Goal: Transaction & Acquisition: Obtain resource

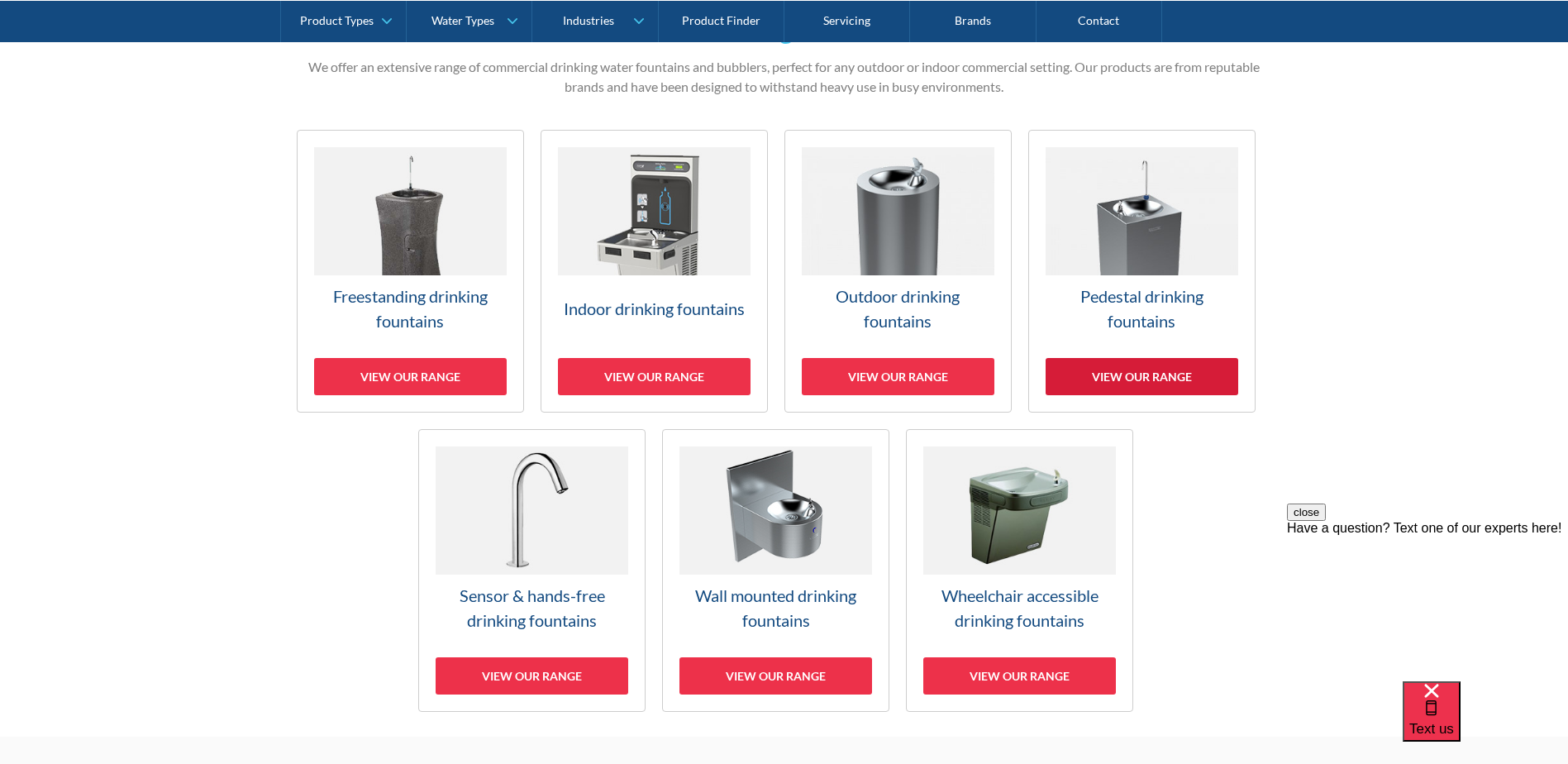
click at [1163, 371] on div "View our range" at bounding box center [1142, 376] width 193 height 38
click at [414, 375] on div "View our range" at bounding box center [410, 376] width 193 height 38
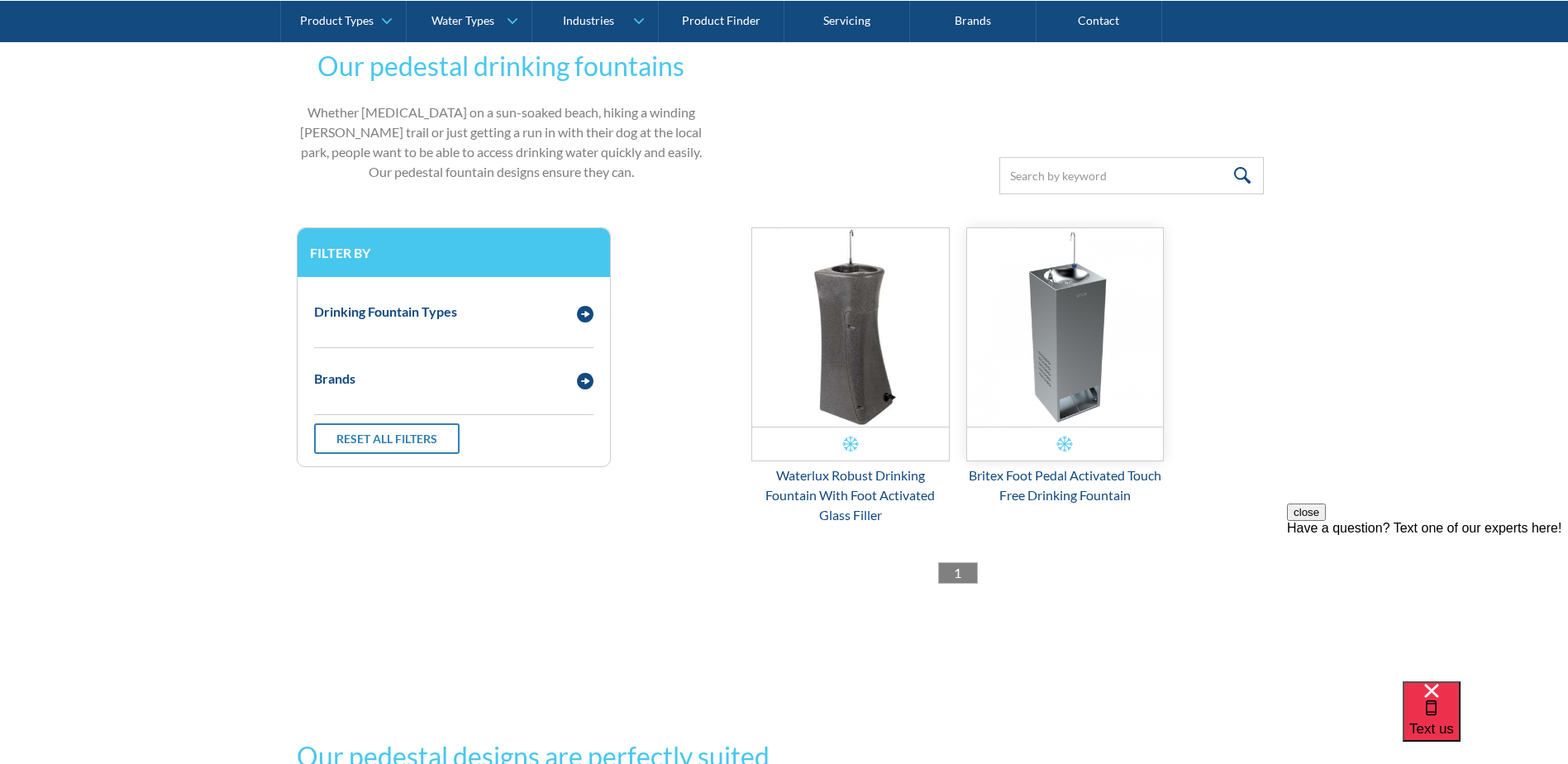
click at [1059, 336] on img "Email Form 3" at bounding box center [1065, 327] width 196 height 198
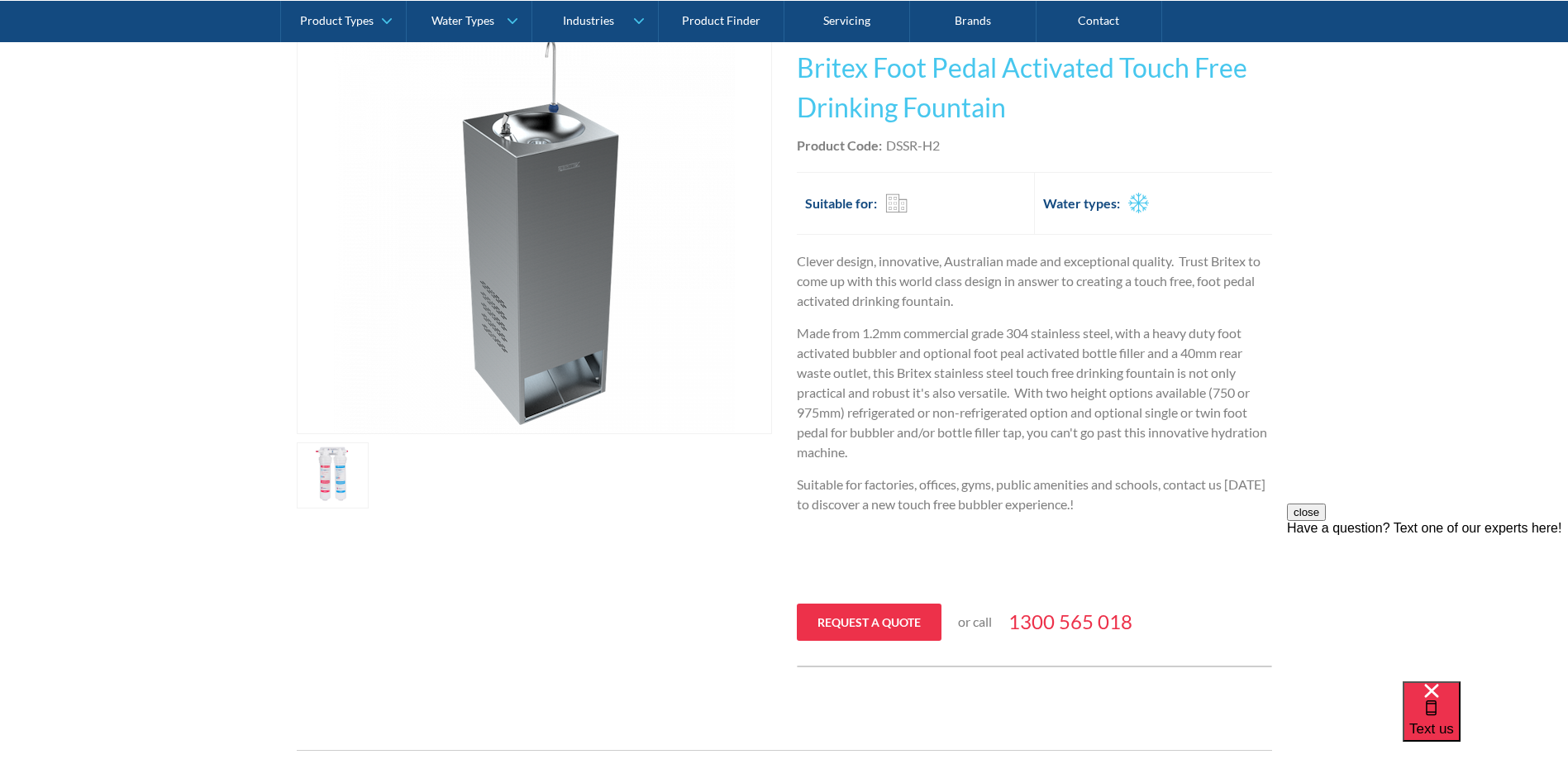
scroll to position [248, 0]
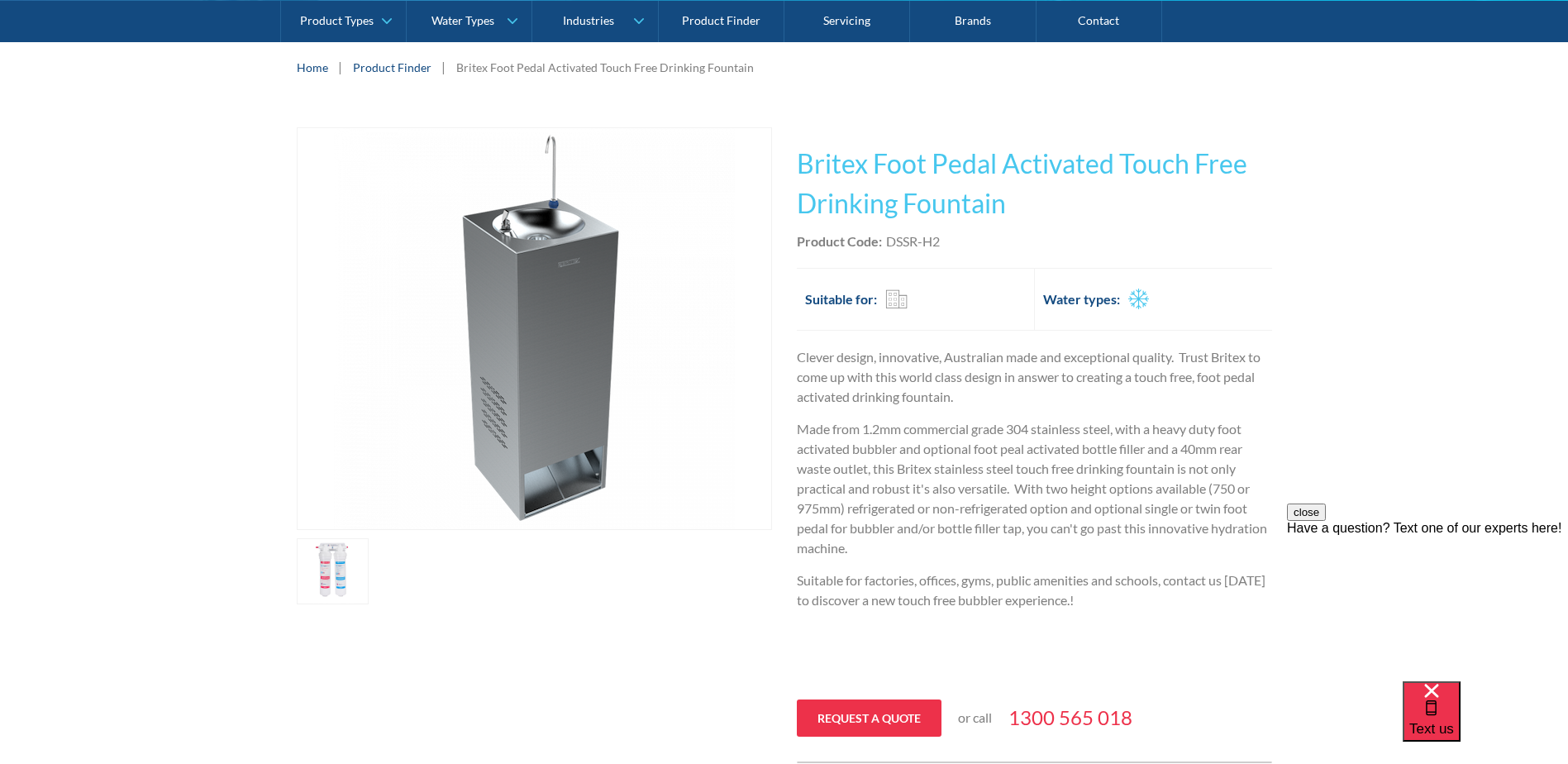
click at [530, 341] on img "open lightbox" at bounding box center [534, 328] width 401 height 401
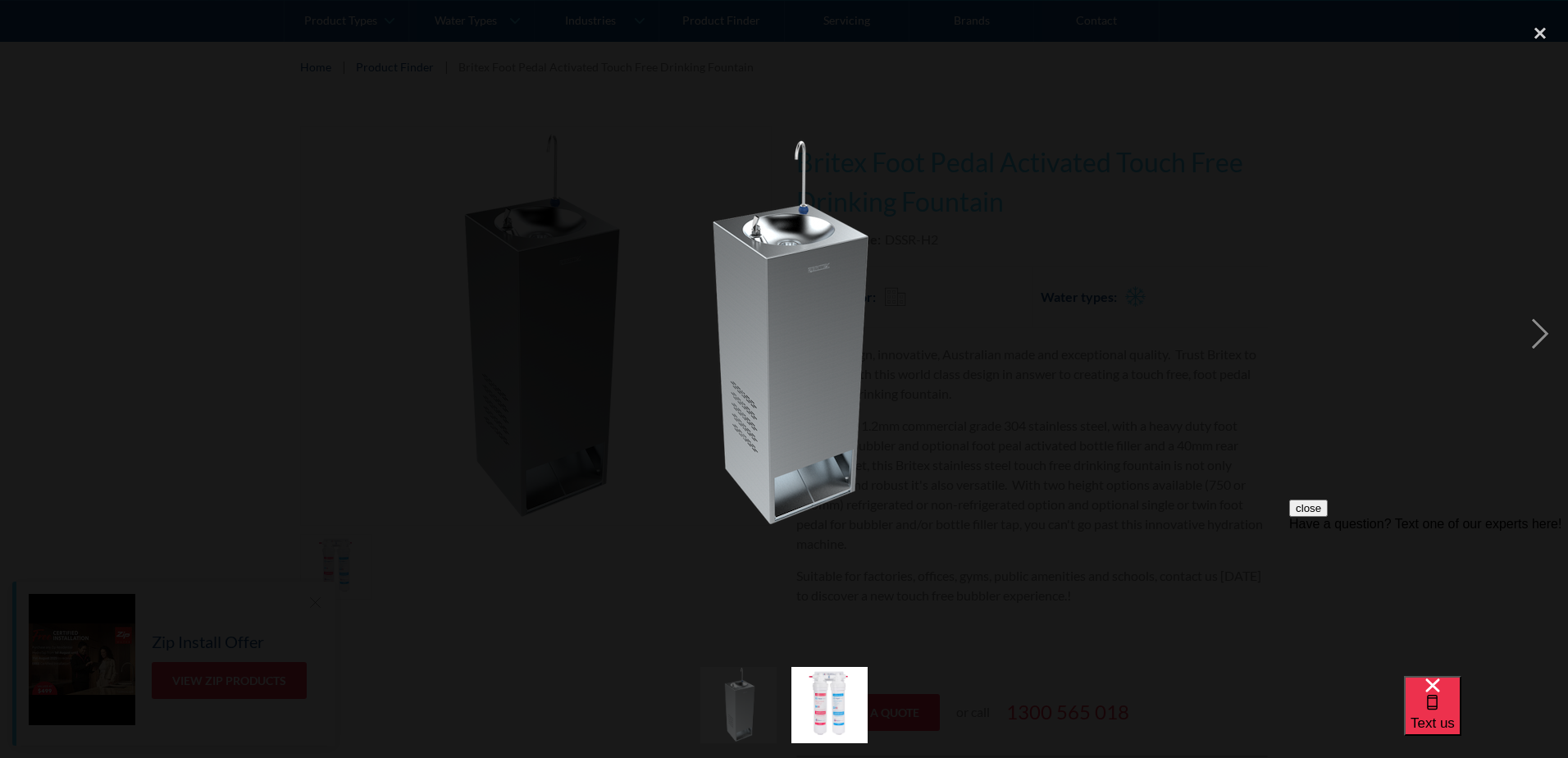
click at [1015, 463] on div at bounding box center [784, 333] width 1568 height 637
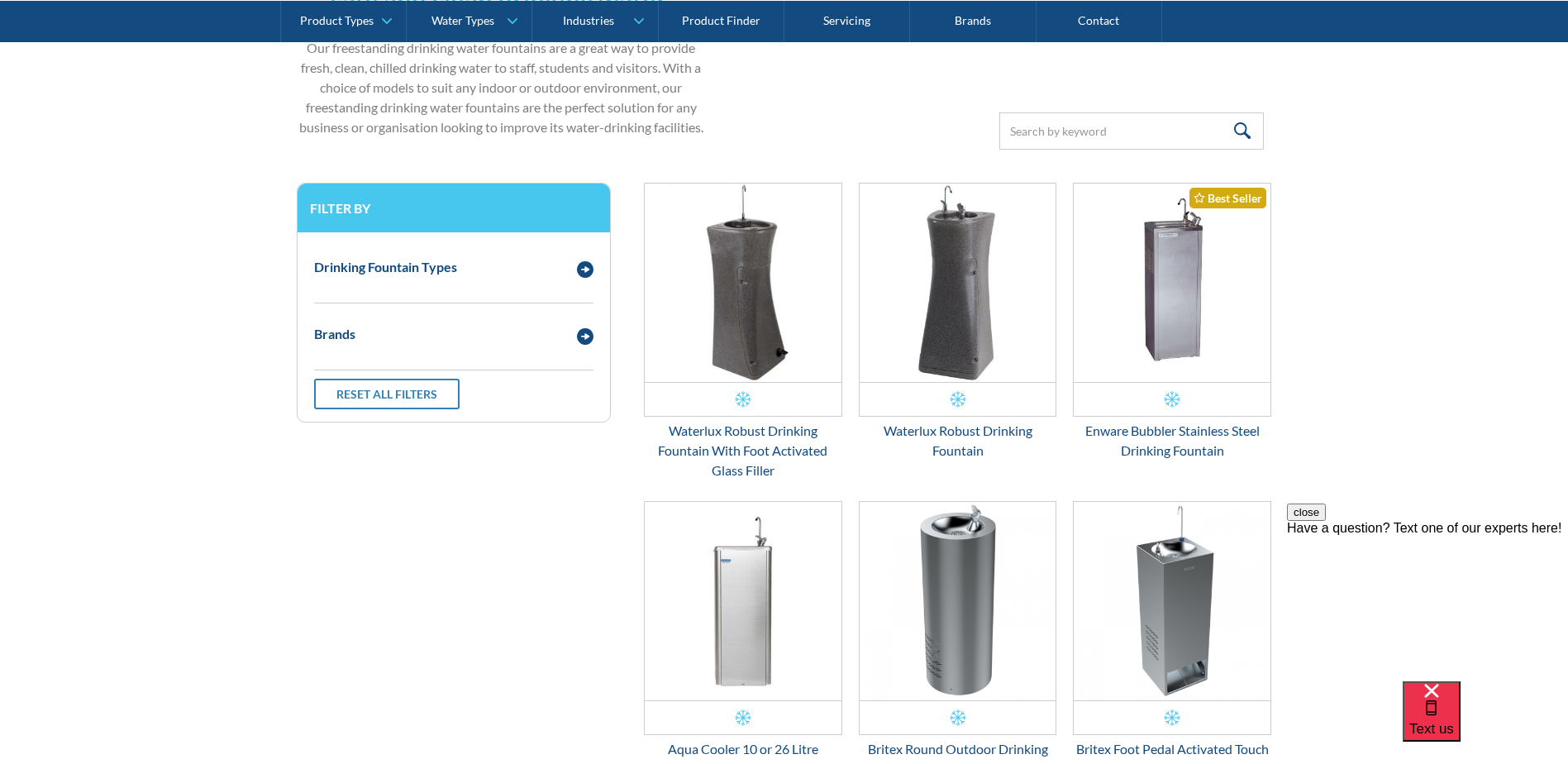
scroll to position [561, 0]
click at [1174, 305] on img "Email Form 3" at bounding box center [1172, 283] width 196 height 198
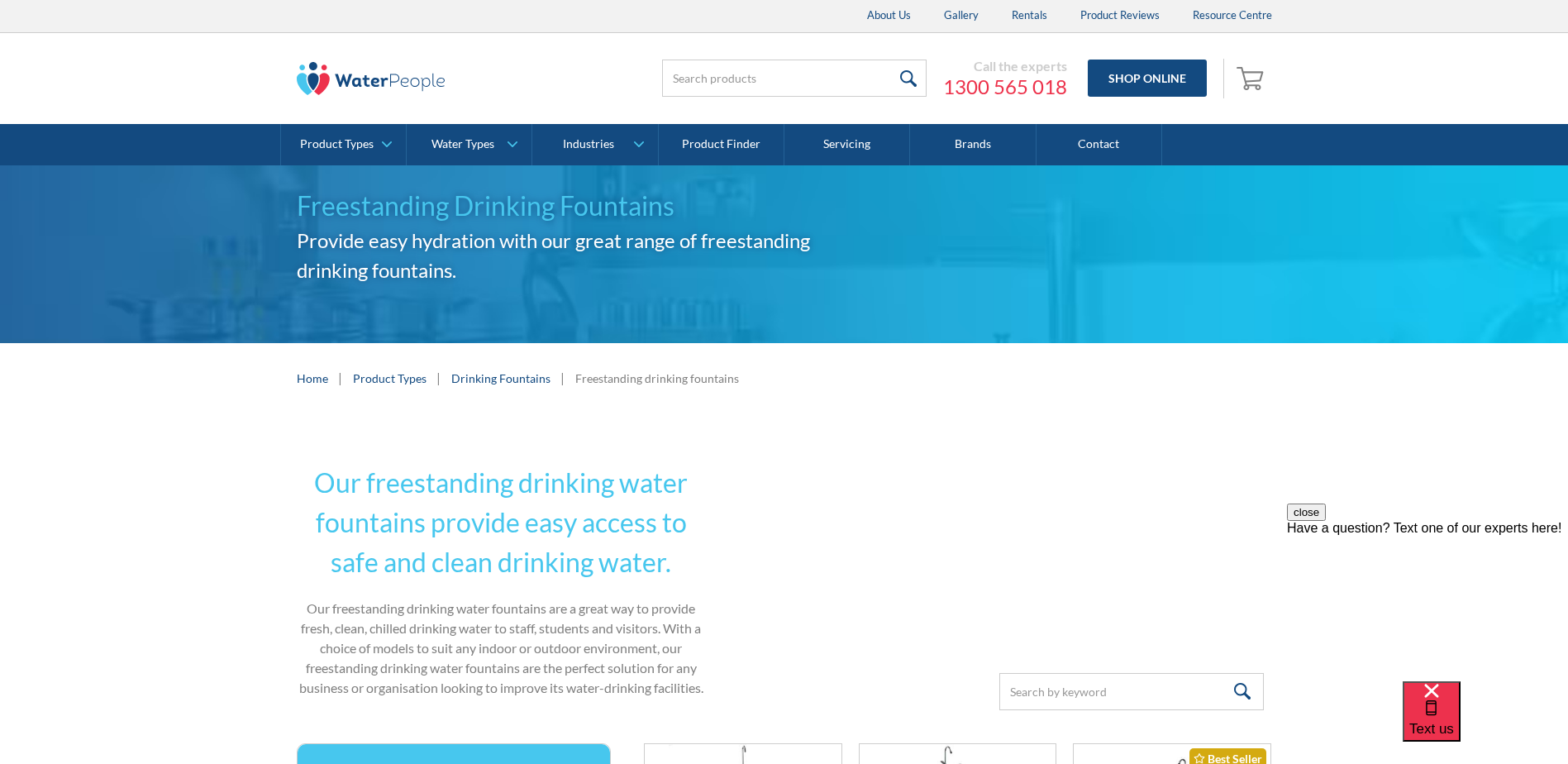
scroll to position [0, 0]
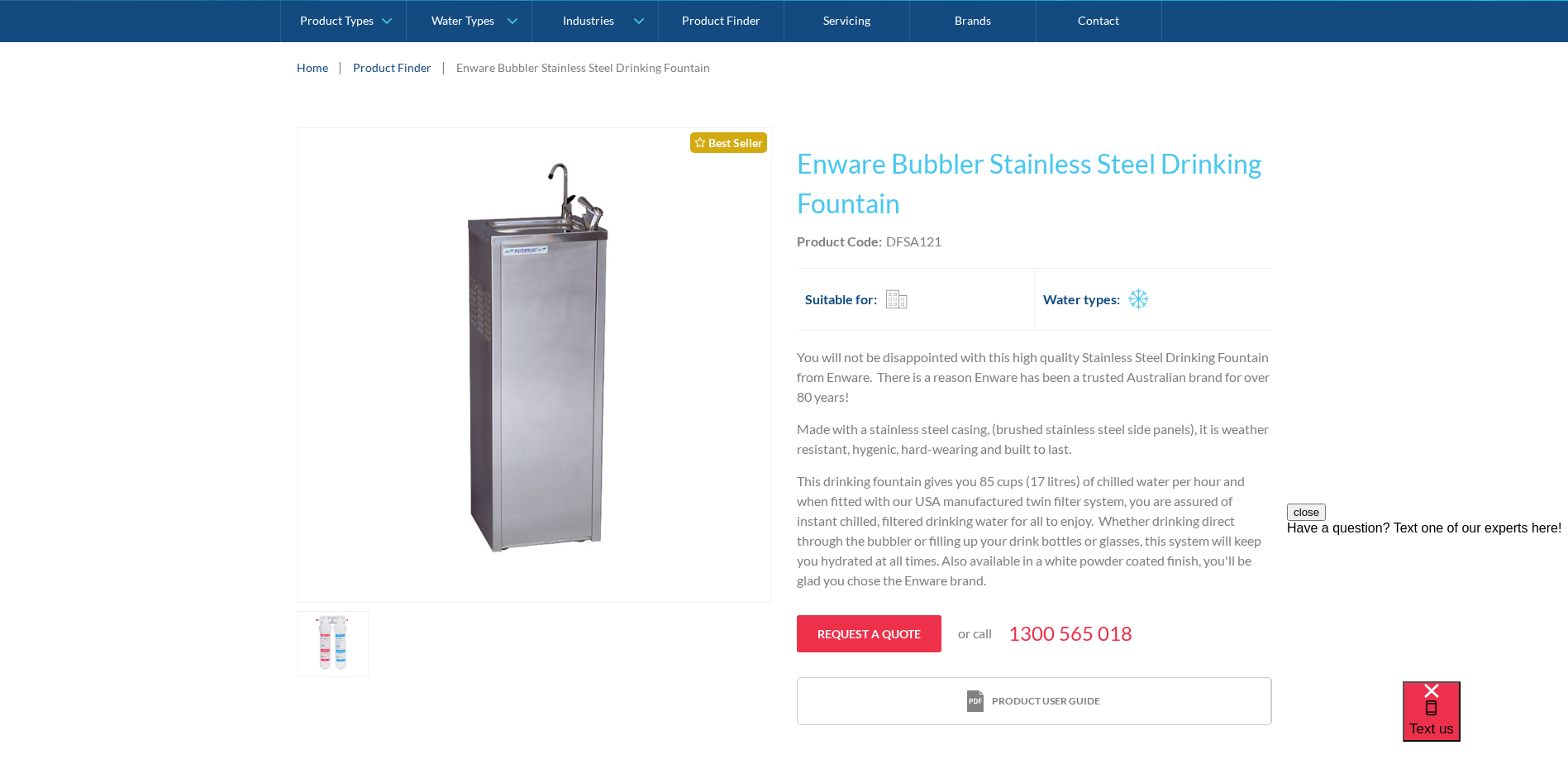
click at [573, 344] on img "open lightbox" at bounding box center [534, 365] width 474 height 474
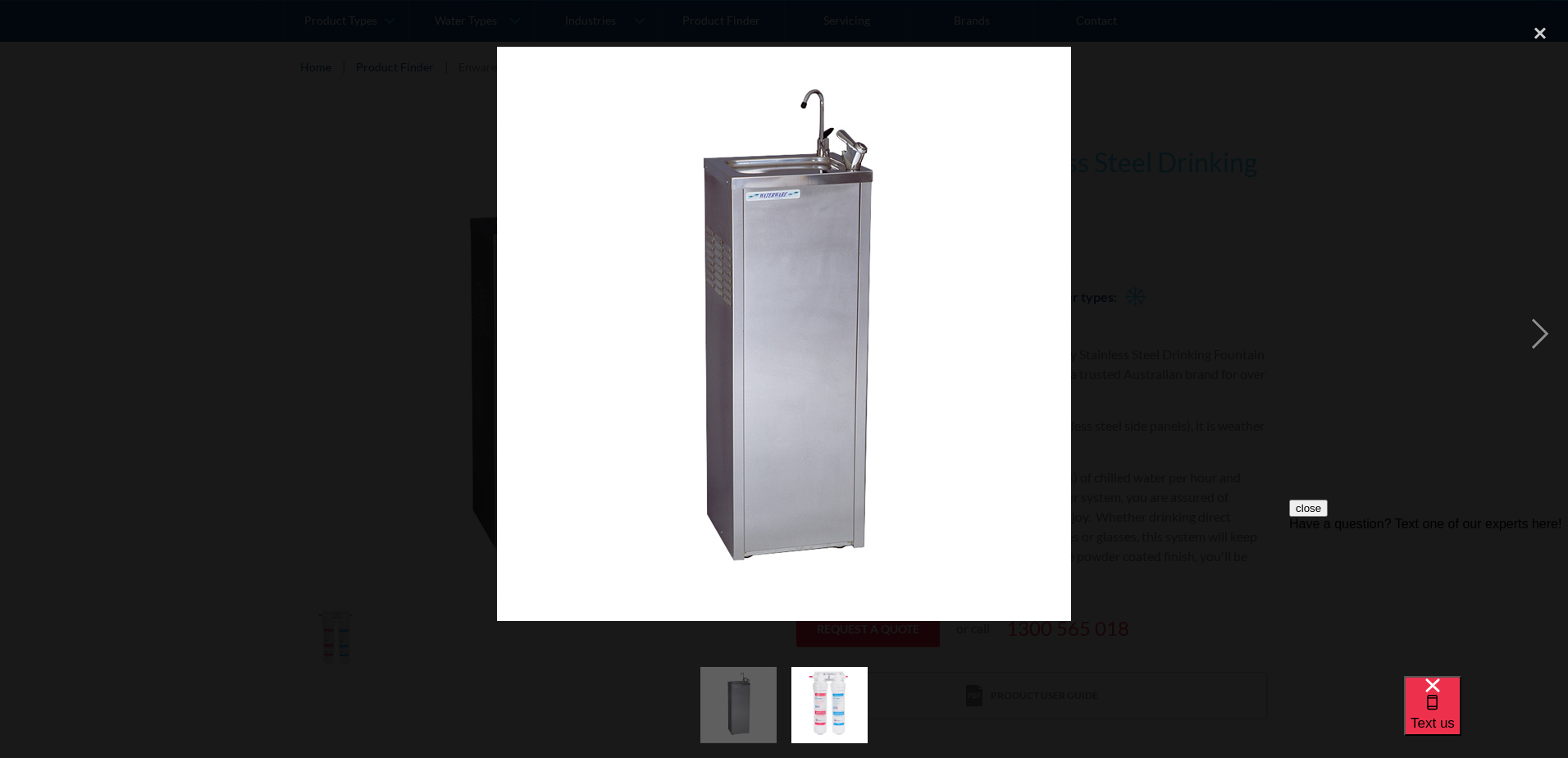
click at [1216, 269] on div at bounding box center [784, 333] width 1568 height 637
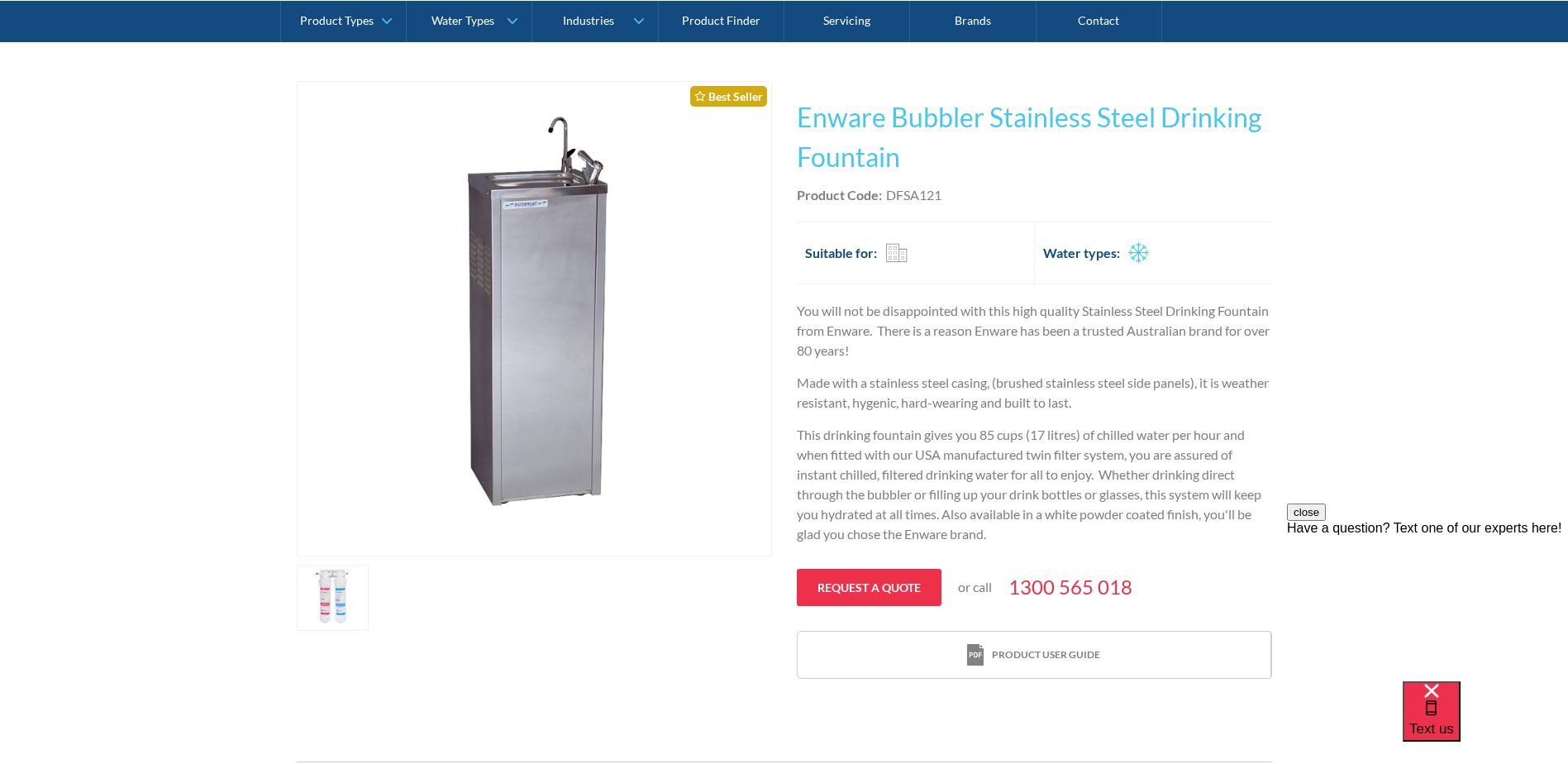
scroll to position [331, 0]
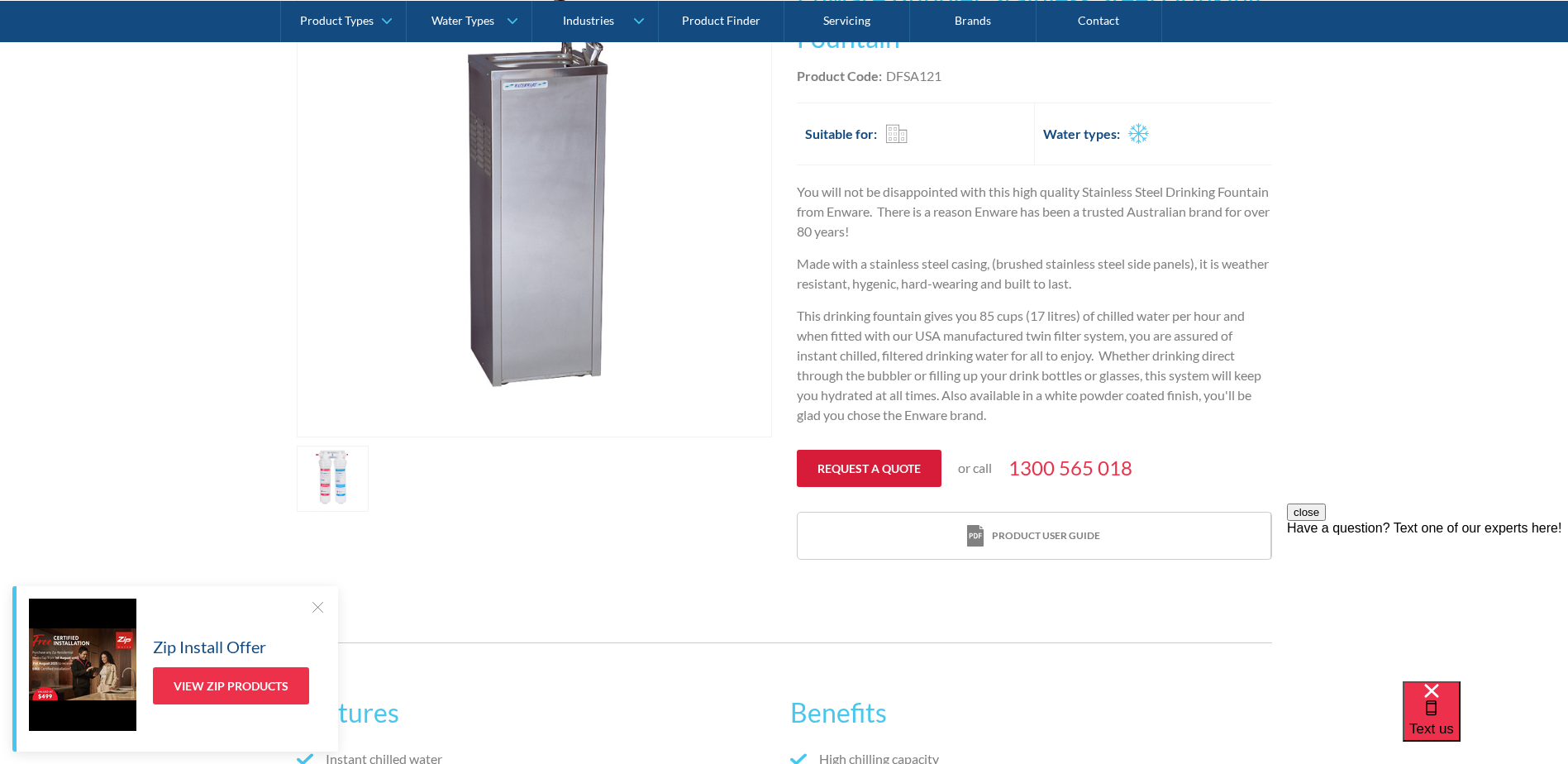
click at [896, 459] on link "Request a quote" at bounding box center [870, 468] width 145 height 38
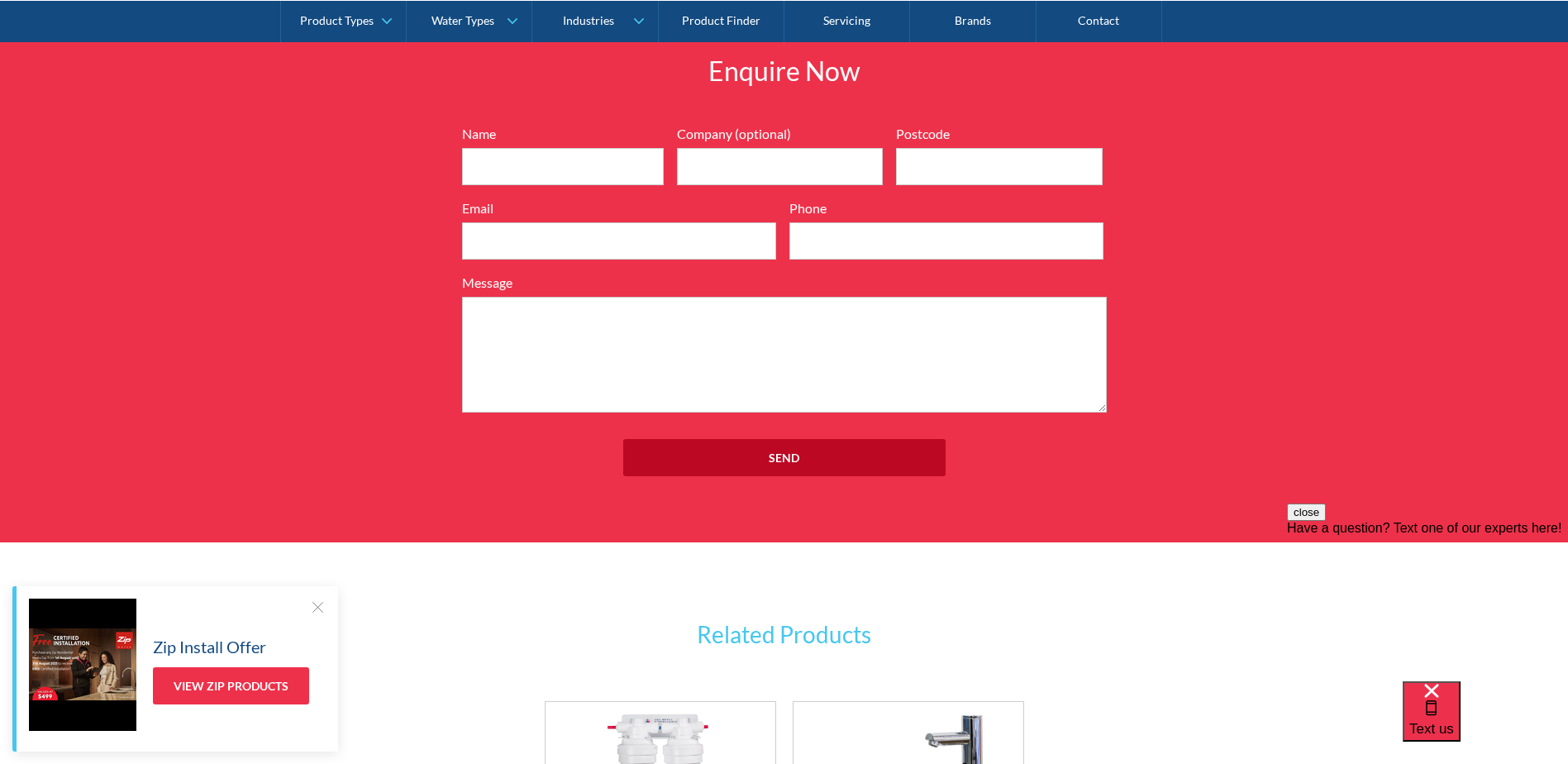
scroll to position [1921, 0]
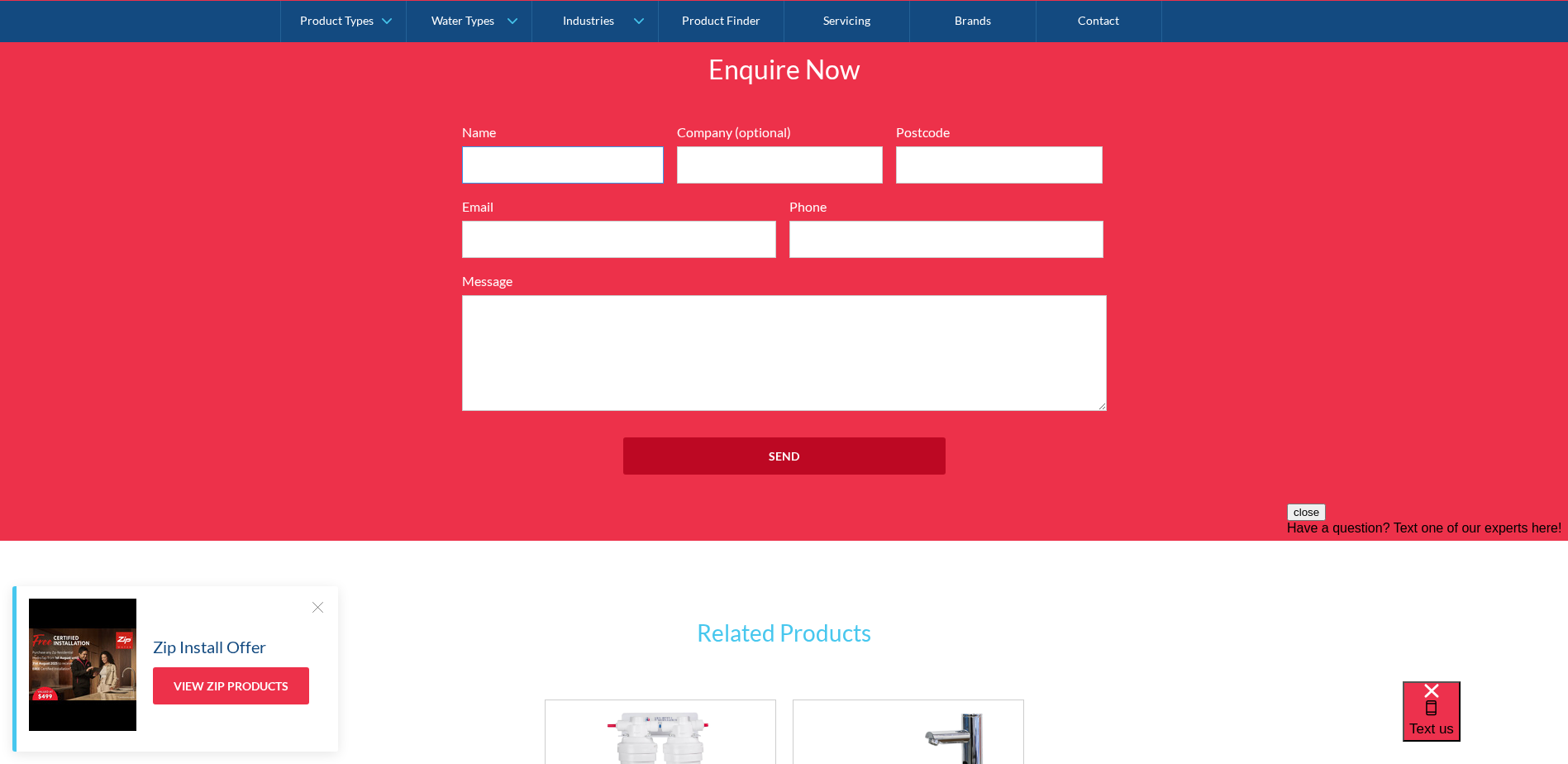
click at [568, 172] on input "Name" at bounding box center [562, 165] width 202 height 38
type input "Samantha Bryant Samantha Bryant"
type input "EPS Structural"
type input "samanthabryant@evolutionprecast.com.au"
type input "0403045257"
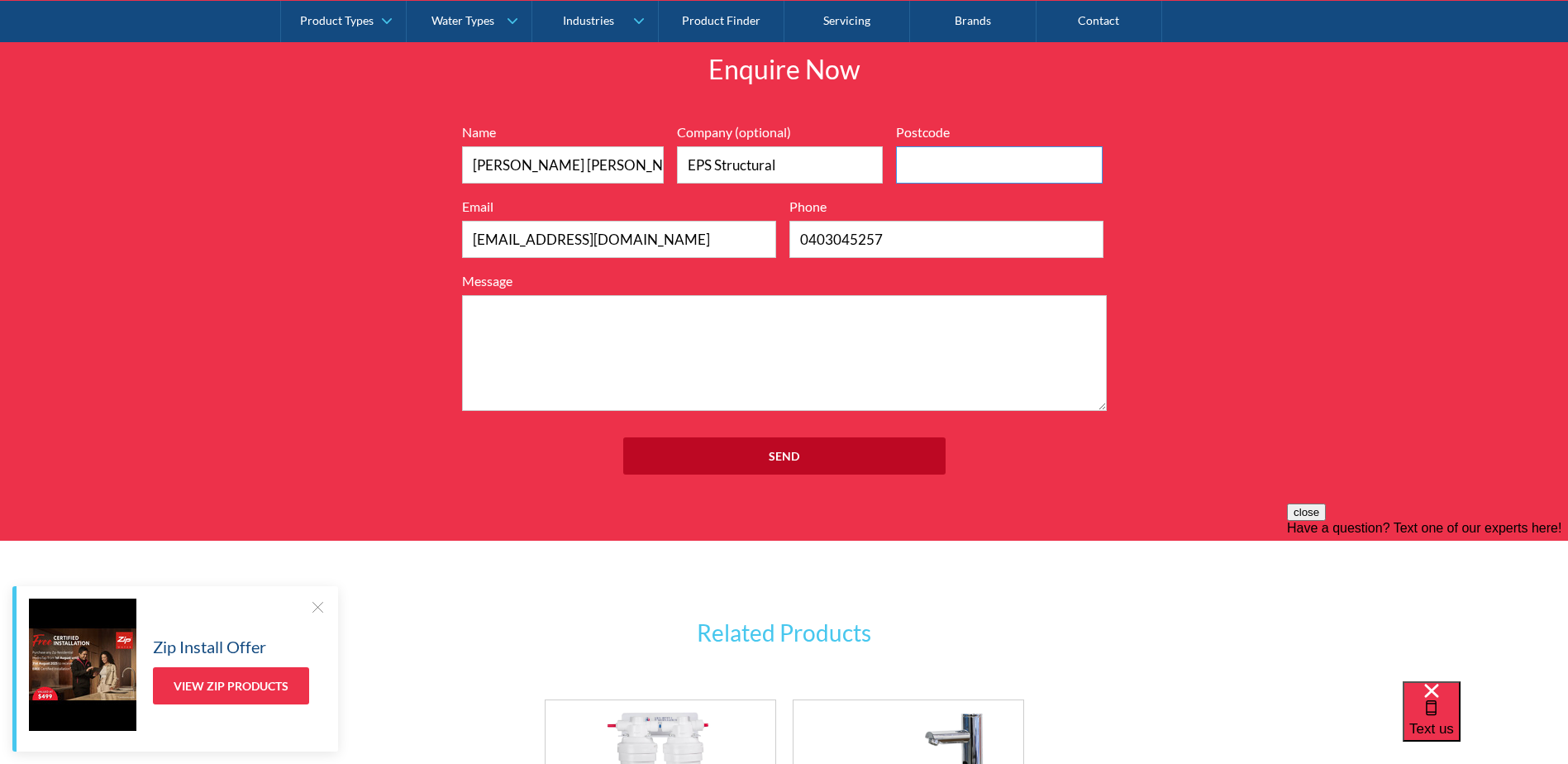
click at [986, 148] on input "Postcode" at bounding box center [999, 165] width 207 height 38
type input "2290"
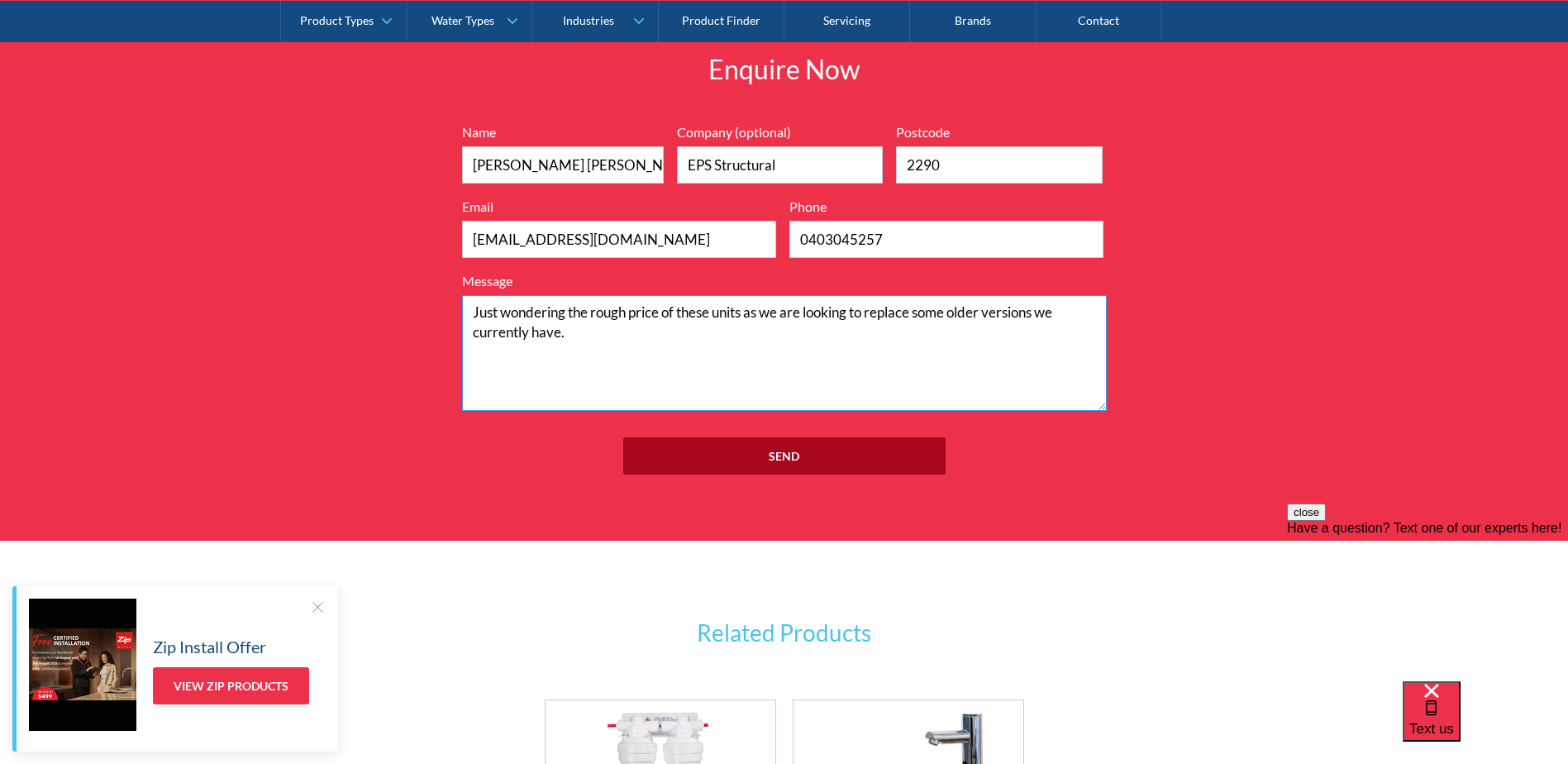
type textarea "Just wondering the rough price of these units as we are looking to replace some…"
click at [775, 452] on input "Send" at bounding box center [784, 456] width 322 height 38
